Goal: Information Seeking & Learning: Learn about a topic

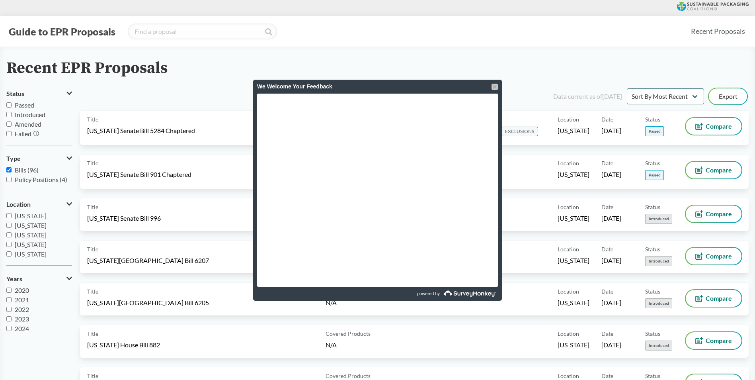
click at [493, 86] on div at bounding box center [494, 87] width 6 height 6
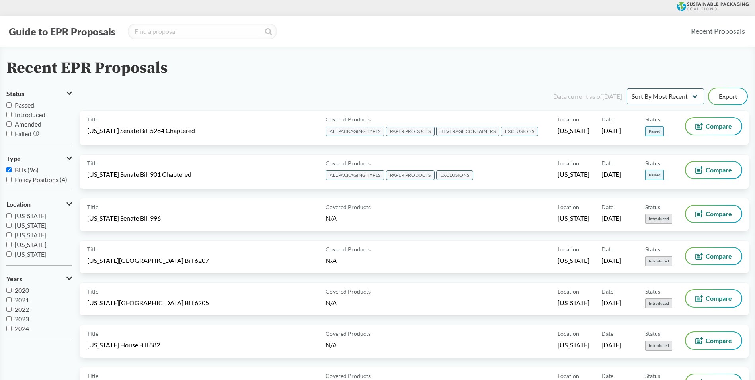
click at [12, 104] on label "Passed" at bounding box center [39, 105] width 66 height 10
click at [12, 104] on input "Passed" at bounding box center [8, 104] width 5 height 5
checkbox input "true"
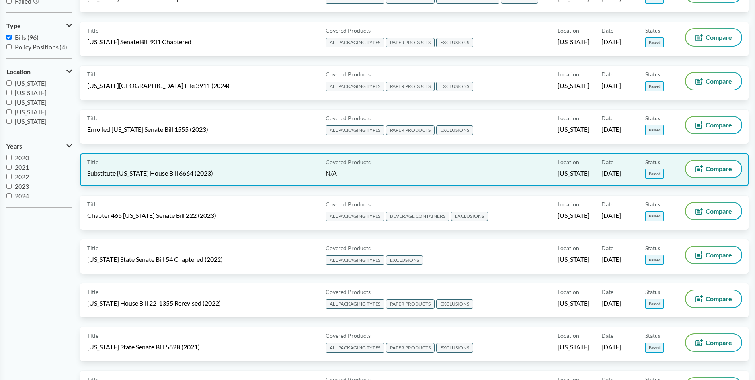
scroll to position [159, 0]
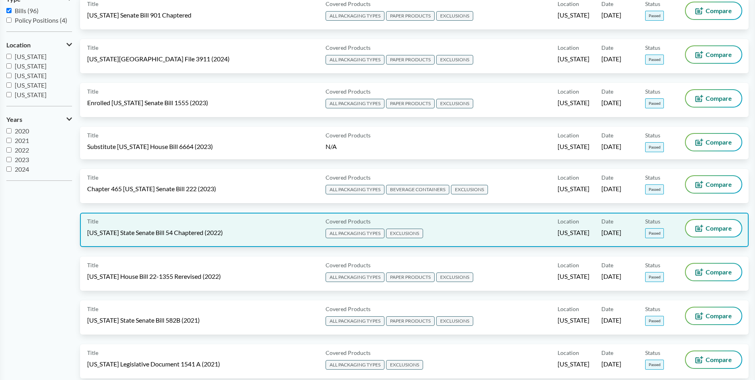
click at [164, 229] on span "[US_STATE] State Senate Bill 54 Chaptered (2022)" at bounding box center [155, 232] width 136 height 9
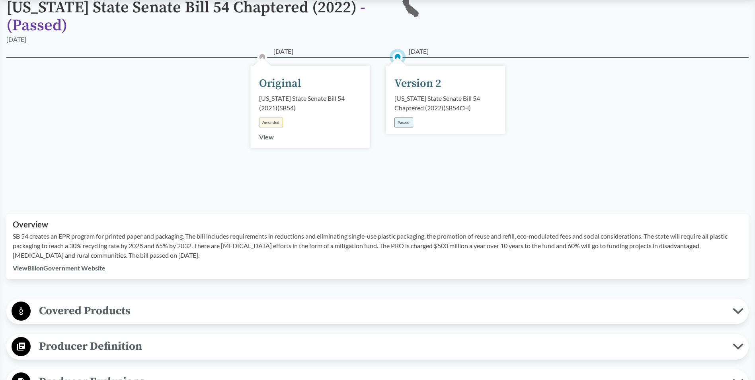
scroll to position [119, 0]
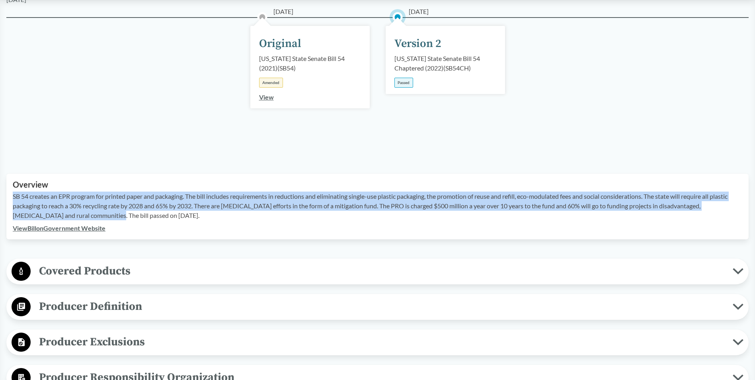
drag, startPoint x: 13, startPoint y: 195, endPoint x: 76, endPoint y: 213, distance: 65.4
click at [76, 213] on p "SB 54 creates an EPR program for printed paper and packaging. The bill includes…" at bounding box center [377, 205] width 729 height 29
copy p "SB 54 creates an EPR program for printed paper and packaging. The bill includes…"
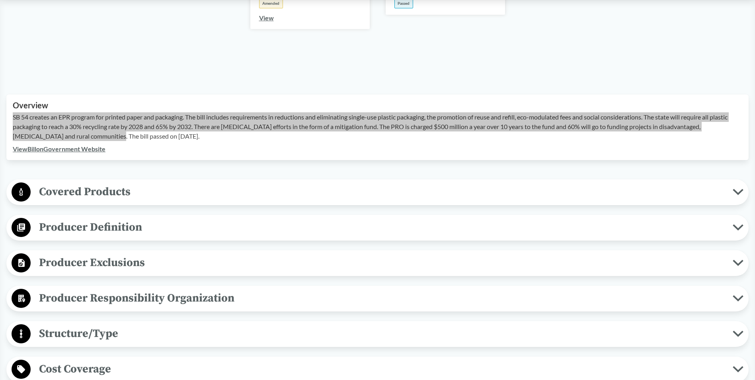
scroll to position [199, 0]
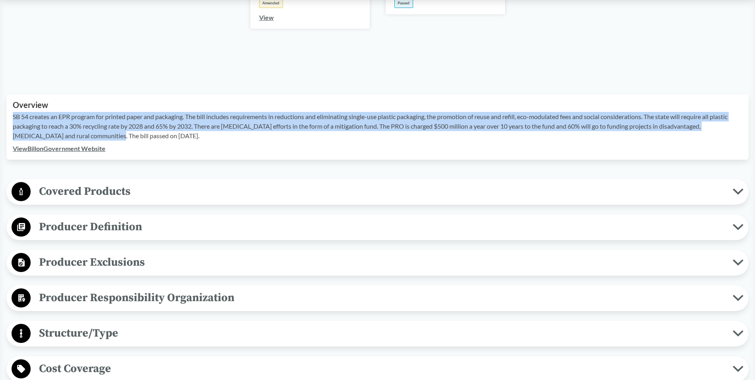
click at [81, 188] on span "Covered Products" at bounding box center [382, 191] width 702 height 18
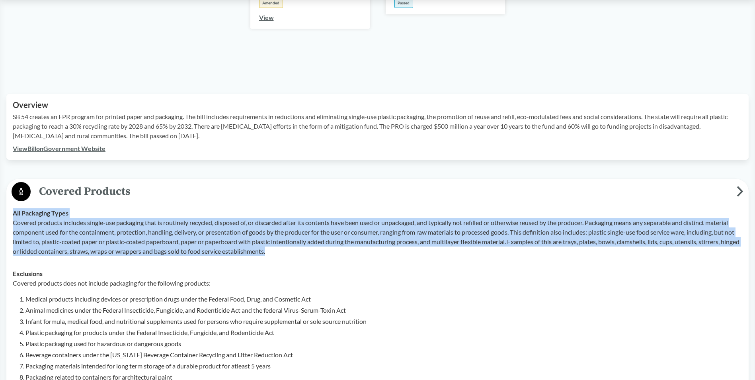
drag, startPoint x: 14, startPoint y: 212, endPoint x: 699, endPoint y: 247, distance: 686.8
click at [699, 247] on div "All Packaging Types Covered products includes single-use packaging that is rout…" at bounding box center [377, 232] width 729 height 48
copy div "All Packaging Types Covered products includes single-use packaging that is rout…"
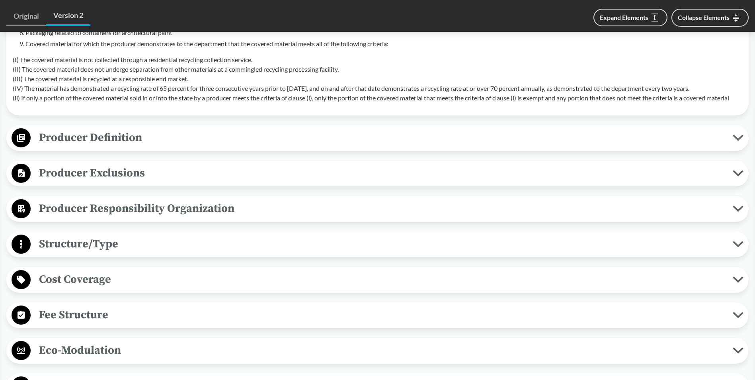
scroll to position [557, 0]
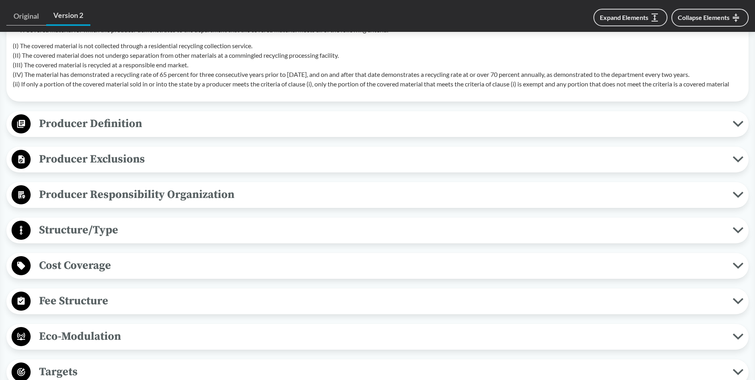
click at [136, 190] on span "Producer Responsibility Organization" at bounding box center [382, 194] width 702 height 18
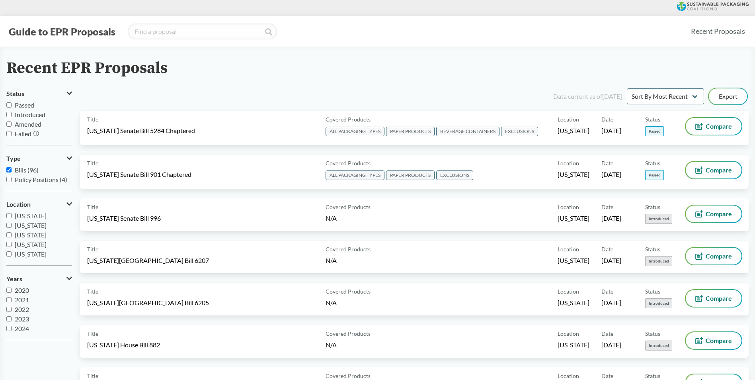
click at [10, 105] on input "Passed" at bounding box center [8, 104] width 5 height 5
checkbox input "true"
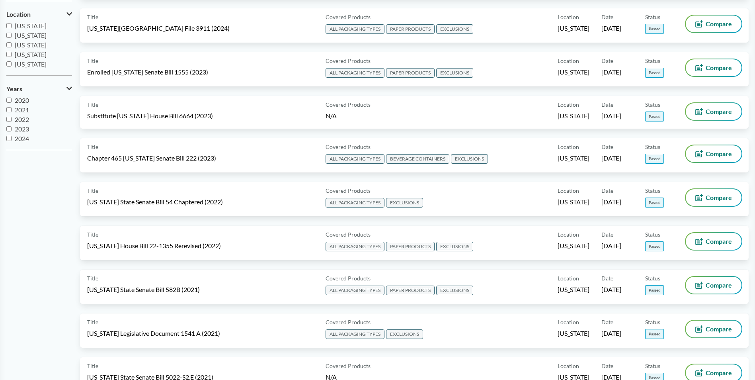
scroll to position [199, 0]
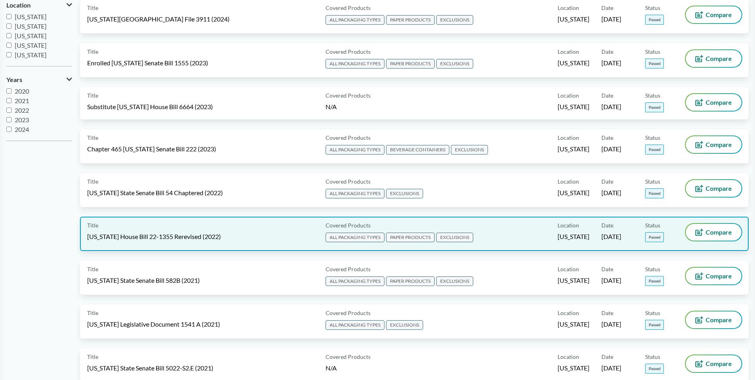
click at [144, 226] on div "Title Colorado House Bill 22-1355 Rerevised (2022)" at bounding box center [204, 234] width 235 height 20
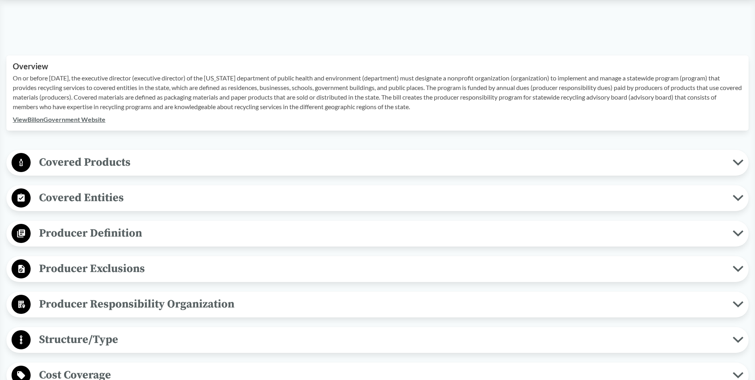
scroll to position [239, 0]
click at [55, 159] on span "Covered Products" at bounding box center [382, 161] width 702 height 18
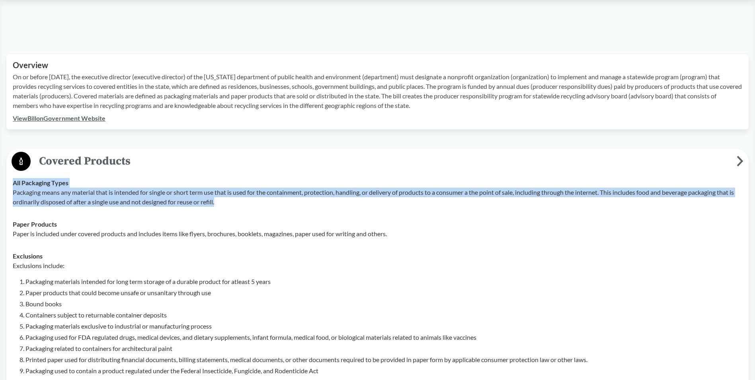
drag, startPoint x: 14, startPoint y: 183, endPoint x: 223, endPoint y: 203, distance: 210.2
click at [223, 203] on div "All Packaging Types Packaging means any material that is intended for single or…" at bounding box center [377, 192] width 729 height 29
copy div "All Packaging Types Packaging means any material that is intended for single or…"
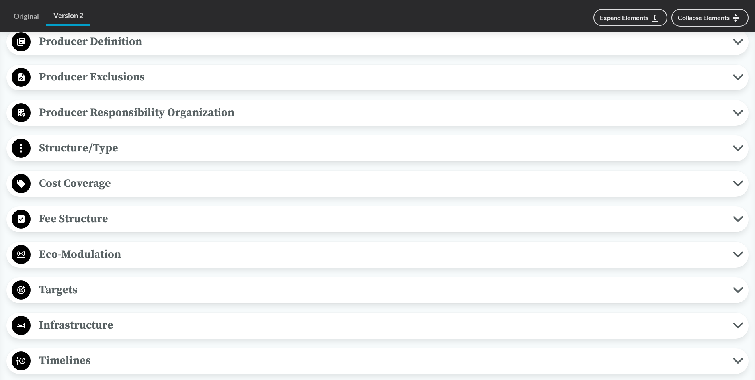
scroll to position [676, 0]
click at [113, 253] on span "Eco-Modulation" at bounding box center [382, 254] width 702 height 18
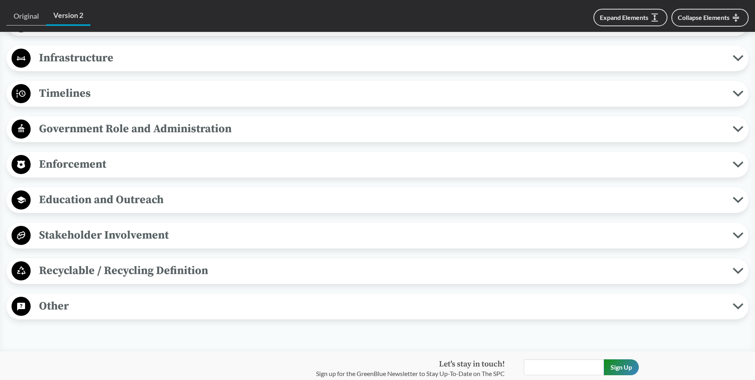
scroll to position [1074, 0]
click at [92, 164] on span "Enforcement" at bounding box center [382, 164] width 702 height 18
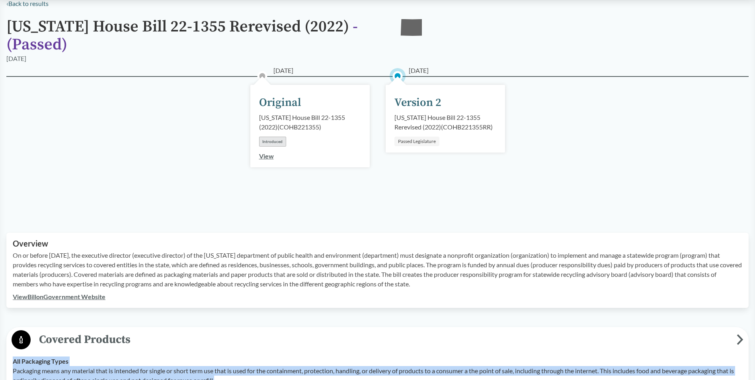
scroll to position [80, 0]
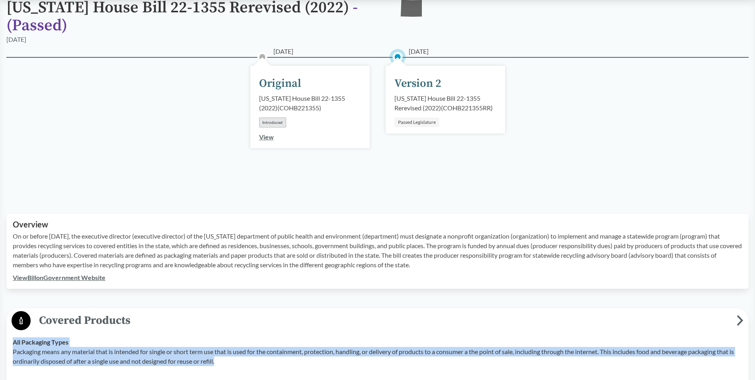
click at [42, 277] on link "View Bill on Government Website" at bounding box center [59, 277] width 93 height 8
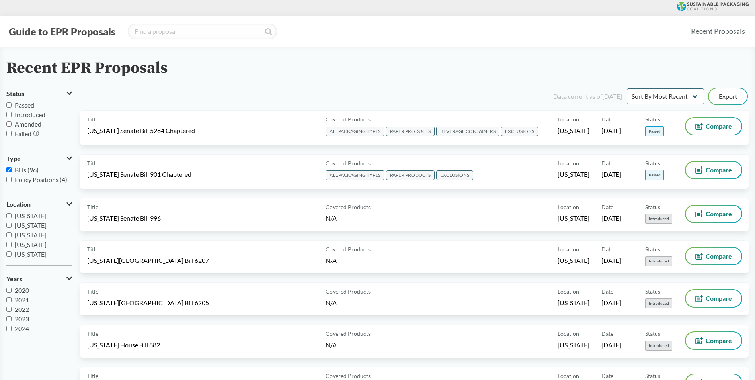
click at [8, 103] on input "Passed" at bounding box center [8, 104] width 5 height 5
checkbox input "true"
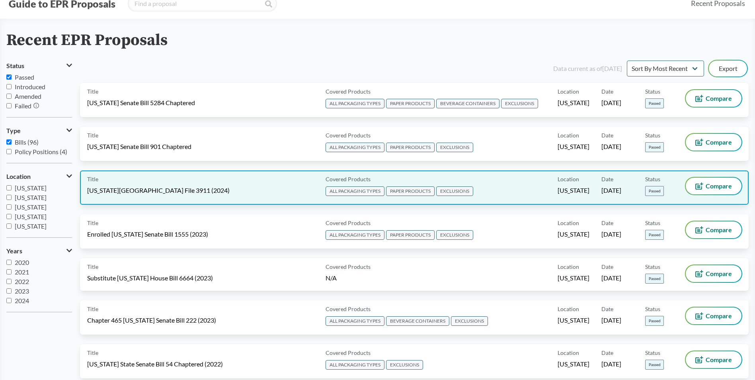
scroll to position [40, 0]
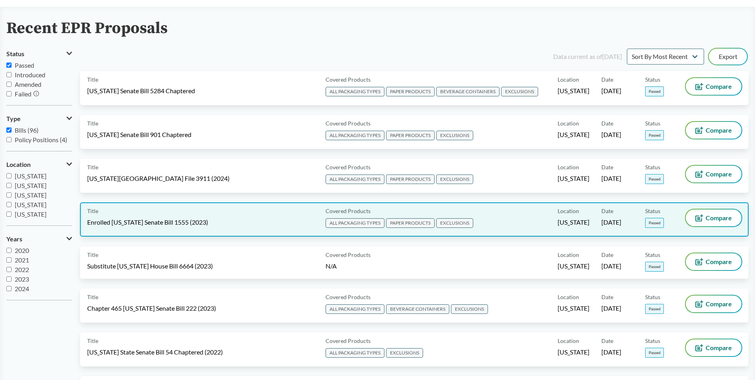
click at [166, 224] on span "Enrolled [US_STATE] Senate Bill 1555 (2023)" at bounding box center [147, 222] width 121 height 9
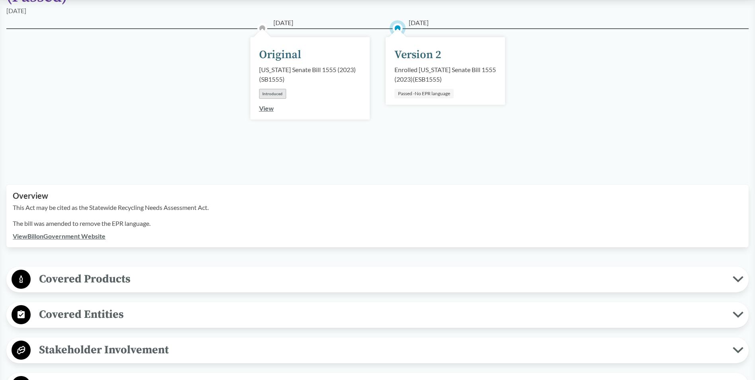
scroll to position [119, 0]
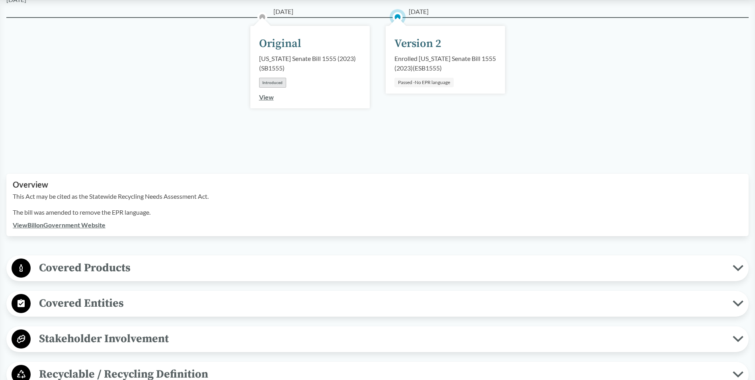
click at [74, 221] on link "View Bill on Government Website" at bounding box center [59, 225] width 93 height 8
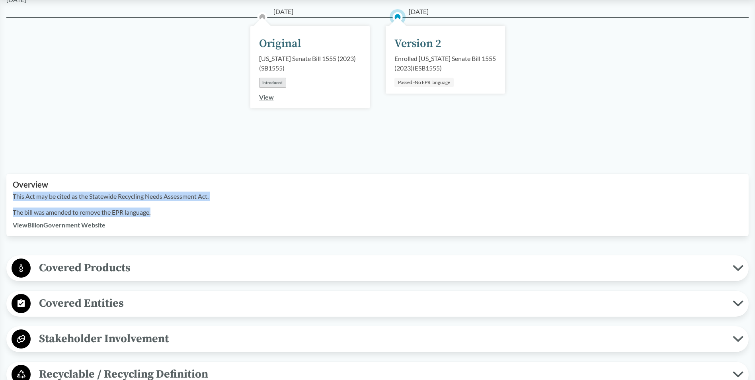
drag, startPoint x: 13, startPoint y: 184, endPoint x: 158, endPoint y: 195, distance: 145.3
click at [158, 195] on div "This Act may be cited as the Statewide Recycling Needs Assessment Act. The bill…" at bounding box center [377, 205] width 729 height 29
copy div "This Act may be cited as the Statewide Recycling Needs Assessment Act. The bill…"
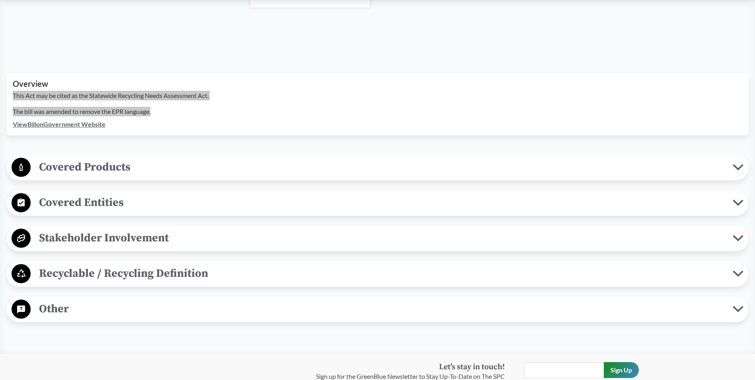
scroll to position [199, 0]
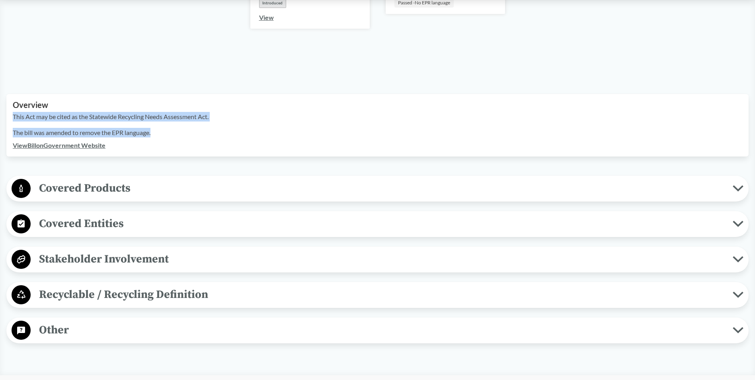
click at [105, 179] on span "Covered Products" at bounding box center [382, 188] width 702 height 18
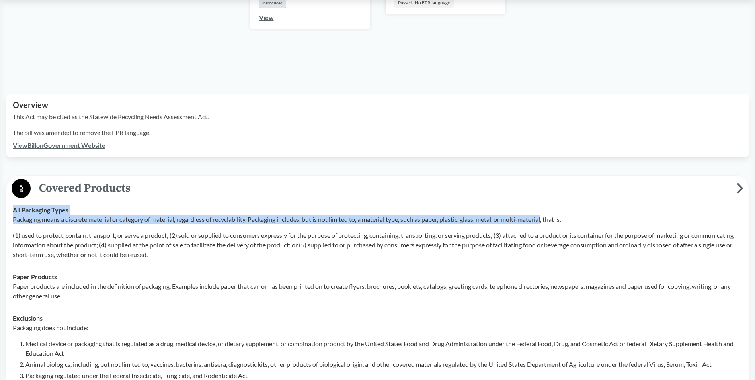
drag, startPoint x: 14, startPoint y: 197, endPoint x: 550, endPoint y: 206, distance: 535.6
click at [550, 206] on div "All Packaging Types Packaging means a discrete material or category of material…" at bounding box center [377, 232] width 729 height 54
copy div "All Packaging Types Packaging means a discrete material or category of material…"
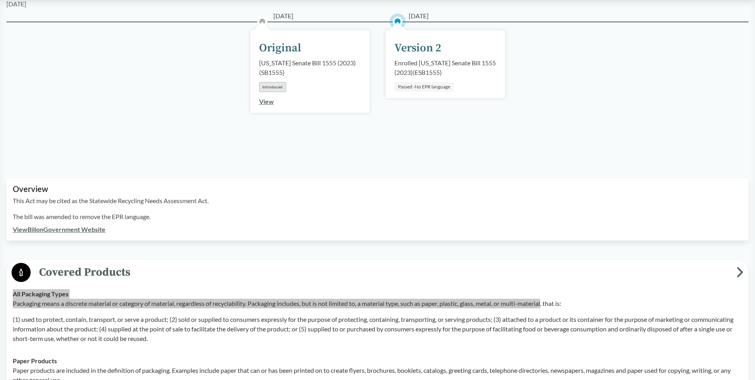
scroll to position [80, 0]
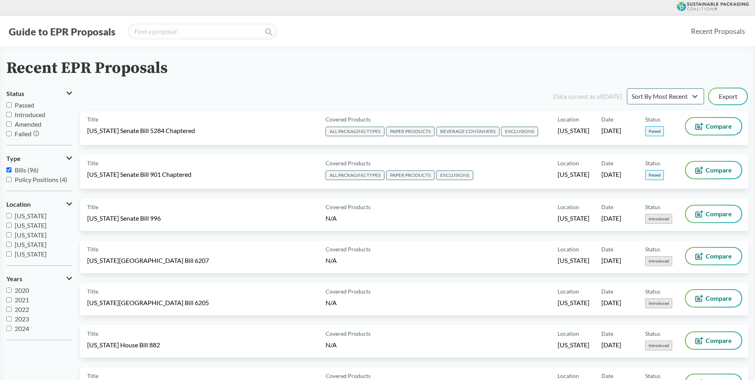
click at [9, 103] on input "Passed" at bounding box center [8, 104] width 5 height 5
checkbox input "true"
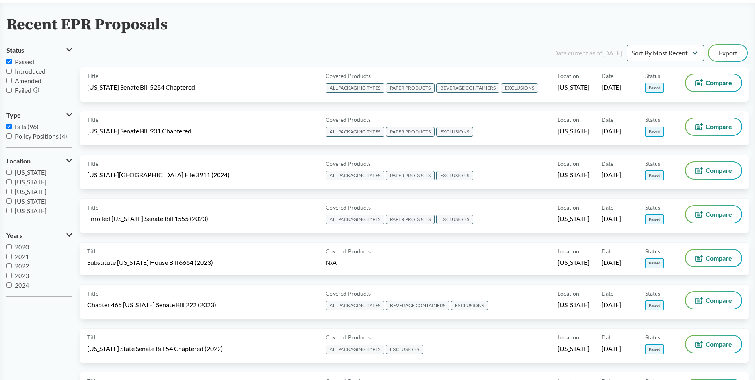
scroll to position [40, 0]
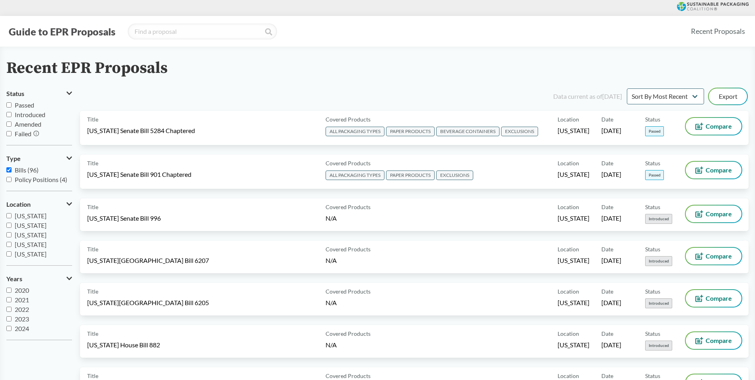
scroll to position [40, 0]
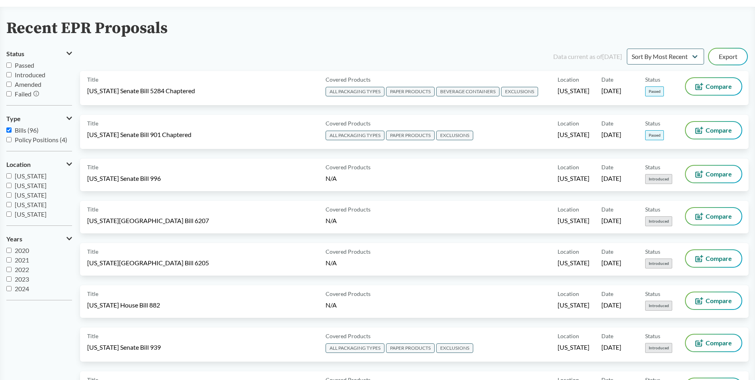
click at [10, 62] on input "Passed" at bounding box center [8, 64] width 5 height 5
checkbox input "true"
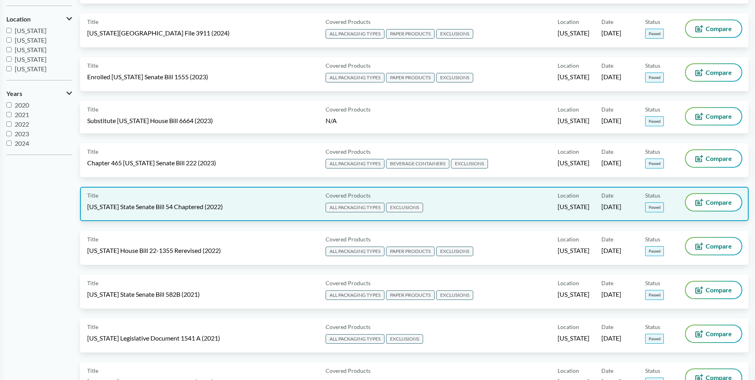
scroll to position [199, 0]
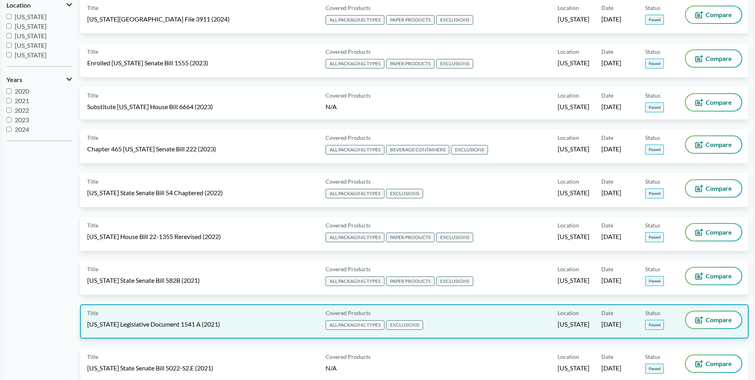
click at [160, 323] on span "[US_STATE] Legislative Document 1541 A (2021)" at bounding box center [153, 323] width 133 height 9
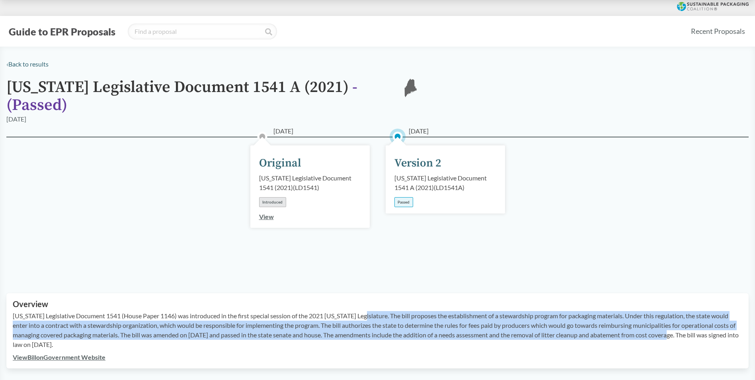
drag, startPoint x: 367, startPoint y: 305, endPoint x: 704, endPoint y: 325, distance: 337.2
click at [704, 325] on p "Maine Legislative Document 1541 (House Paper 1146) was introduced in the first …" at bounding box center [377, 330] width 729 height 38
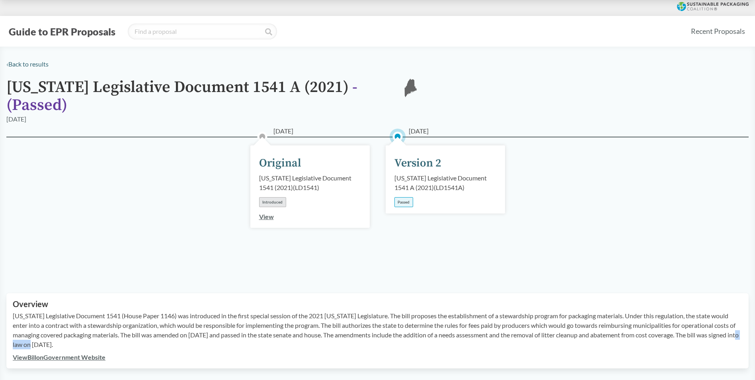
drag, startPoint x: 72, startPoint y: 332, endPoint x: 45, endPoint y: 333, distance: 26.3
click at [45, 333] on p "Maine Legislative Document 1541 (House Paper 1146) was introduced in the first …" at bounding box center [377, 330] width 729 height 38
copy p "7/12/21."
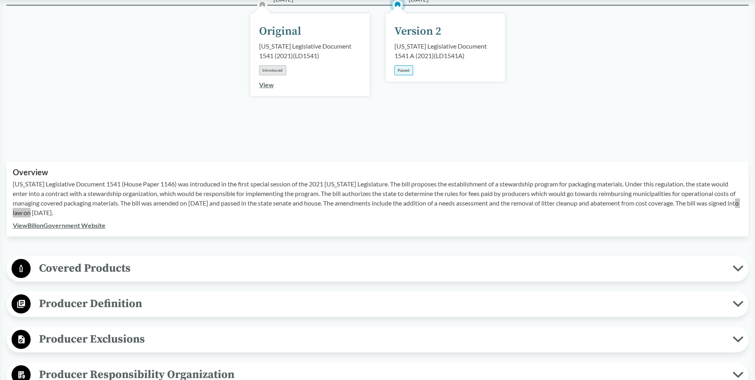
scroll to position [159, 0]
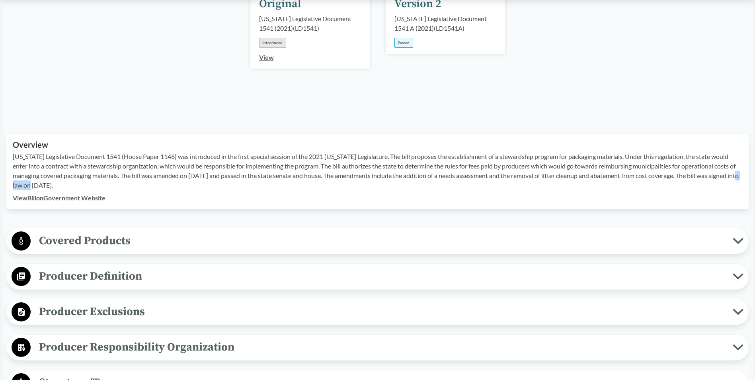
click at [84, 236] on span "Covered Products" at bounding box center [382, 241] width 702 height 18
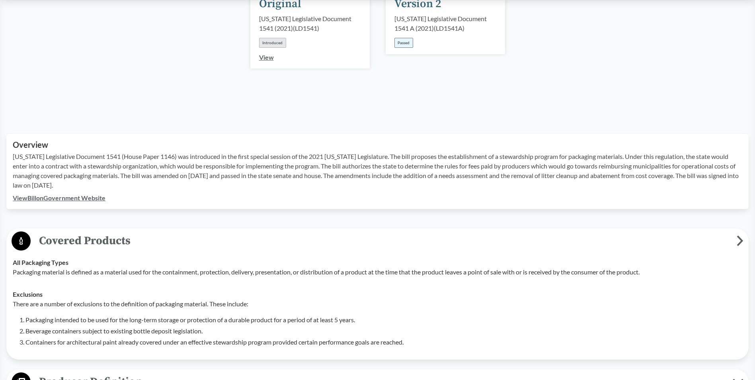
click at [15, 258] on strong "All Packaging Types" at bounding box center [41, 262] width 56 height 8
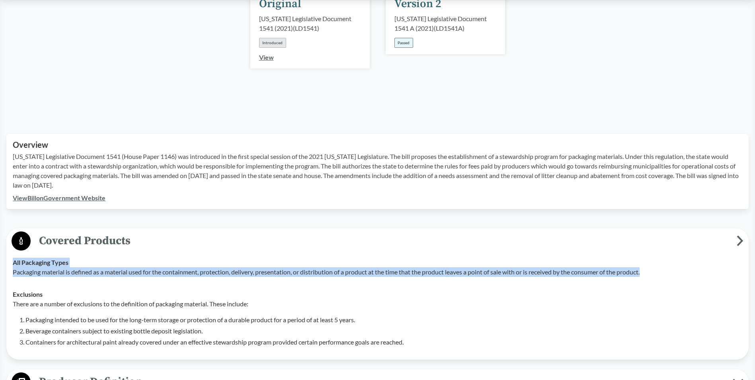
drag, startPoint x: 14, startPoint y: 249, endPoint x: 701, endPoint y: 263, distance: 687.7
click at [701, 263] on div "All Packaging Types Packaging material is defined as a material used for the co…" at bounding box center [377, 266] width 729 height 19
copy div "All Packaging Types Packaging material is defined as a material used for the co…"
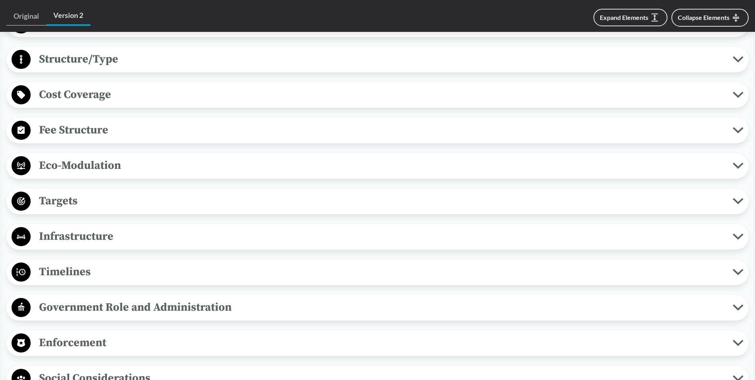
scroll to position [597, 0]
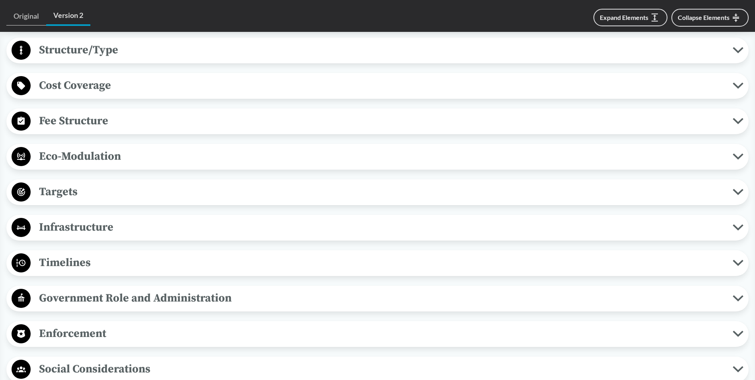
click at [52, 253] on span "Timelines" at bounding box center [382, 262] width 702 height 18
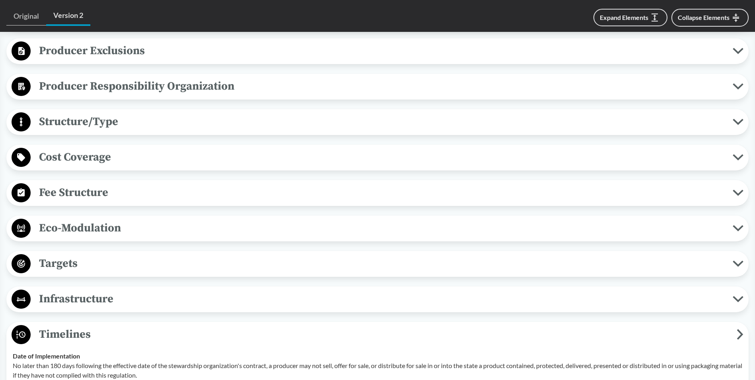
scroll to position [517, 0]
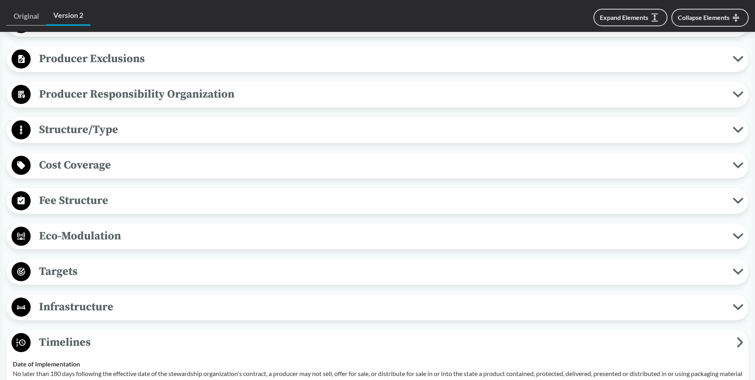
click at [94, 227] on span "Eco-Modulation" at bounding box center [382, 236] width 702 height 18
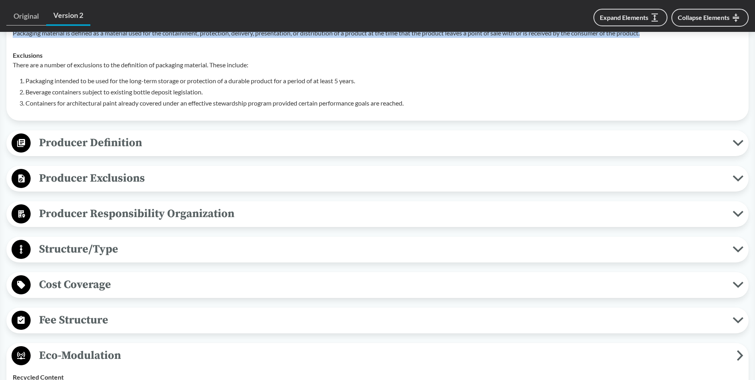
scroll to position [358, 0]
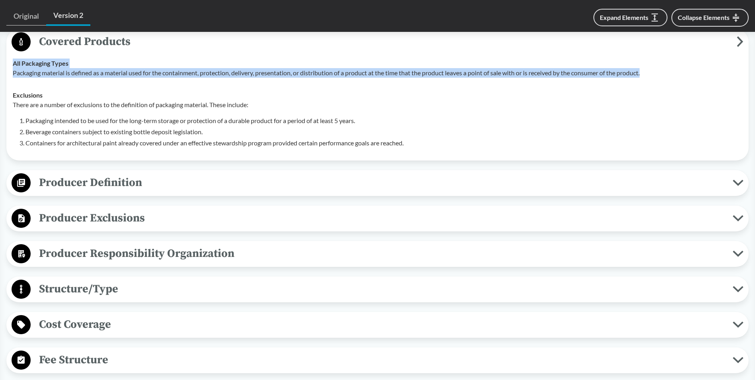
click at [103, 244] on span "Producer Responsibility Organization" at bounding box center [382, 253] width 702 height 18
